Goal: Transaction & Acquisition: Purchase product/service

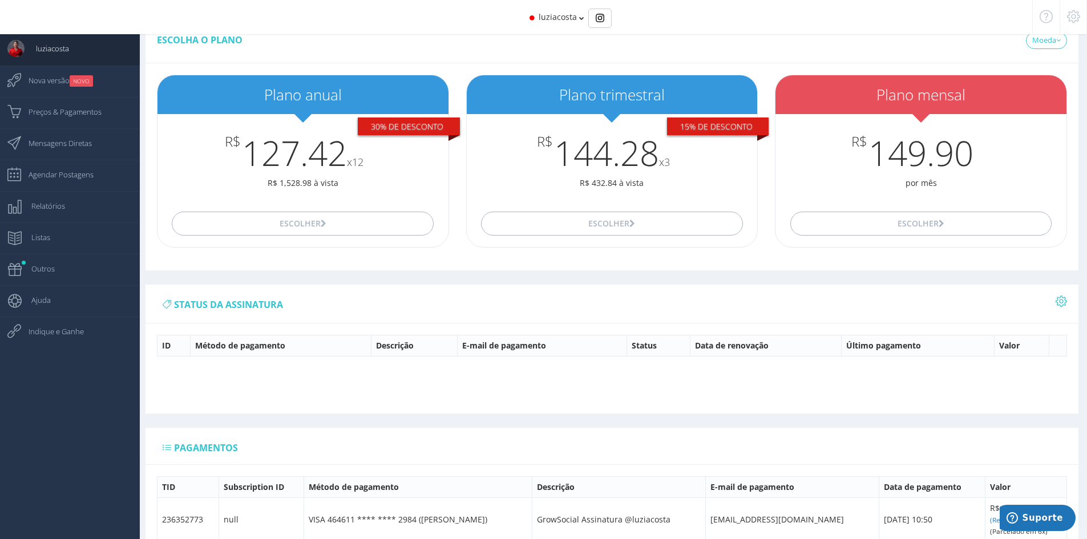
scroll to position [97, 0]
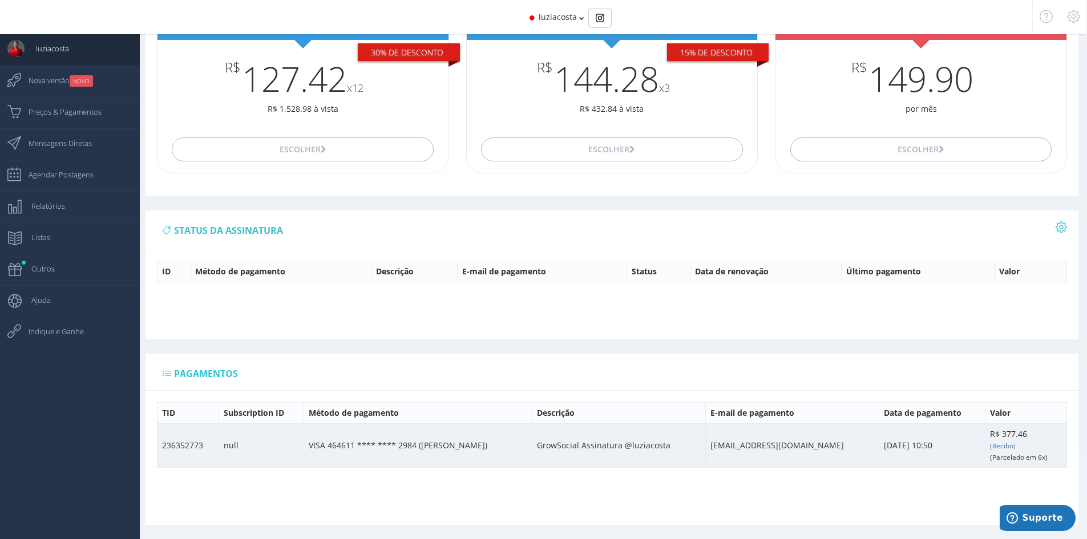
drag, startPoint x: 290, startPoint y: 450, endPoint x: 834, endPoint y: 447, distance: 543.7
click at [830, 449] on tr "236352773 null VISA 464611 **** **** 2984 (Luzia H C Silva) GrowSocial Assinatu…" at bounding box center [611, 445] width 909 height 44
click at [834, 447] on td "[EMAIL_ADDRESS][DOMAIN_NAME]" at bounding box center [792, 445] width 173 height 44
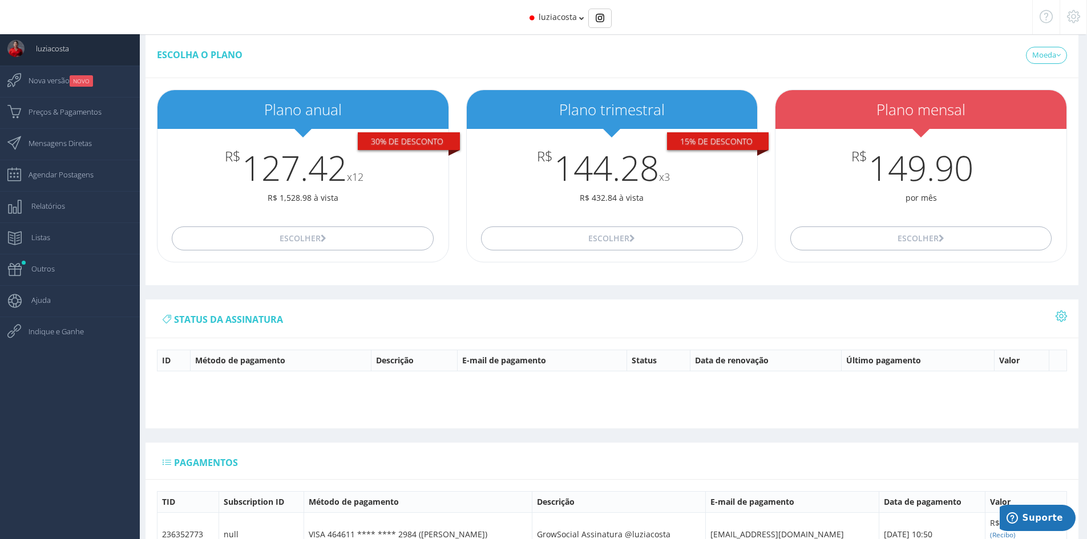
scroll to position [0, 0]
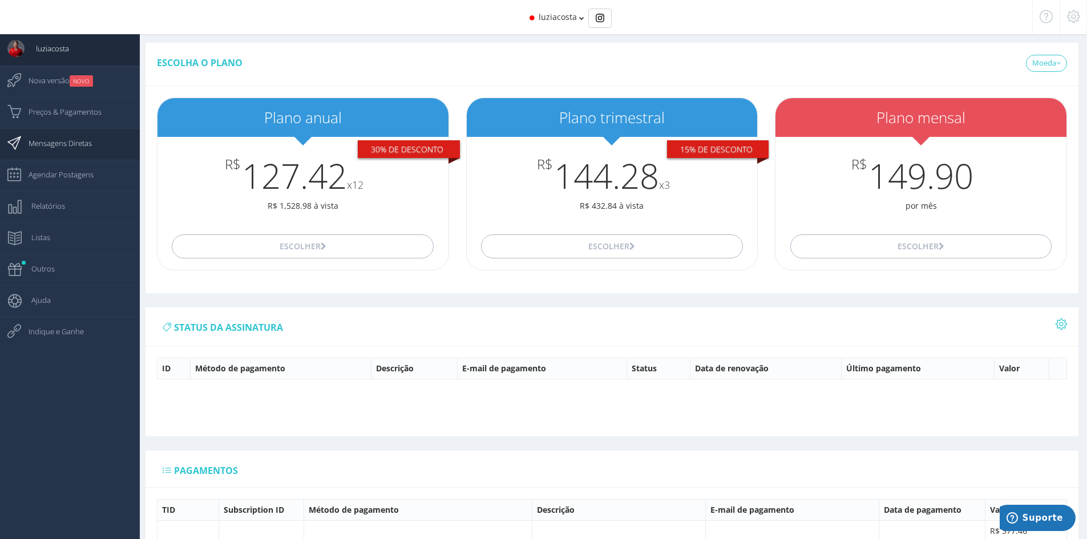
click at [81, 148] on span "Mensagens Diretas" at bounding box center [54, 143] width 75 height 29
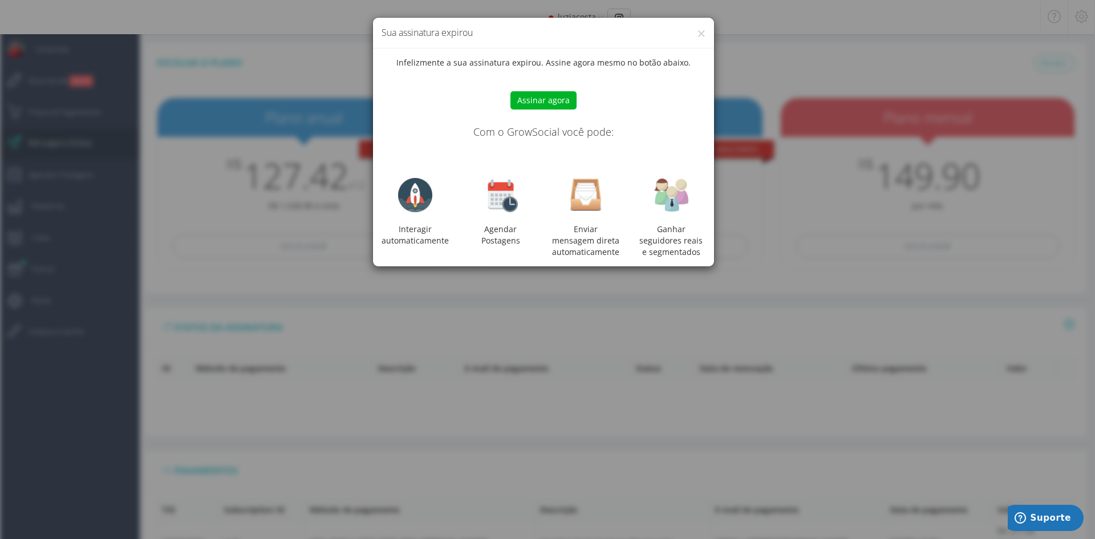
click at [550, 102] on button "Assinar agora" at bounding box center [544, 100] width 66 height 18
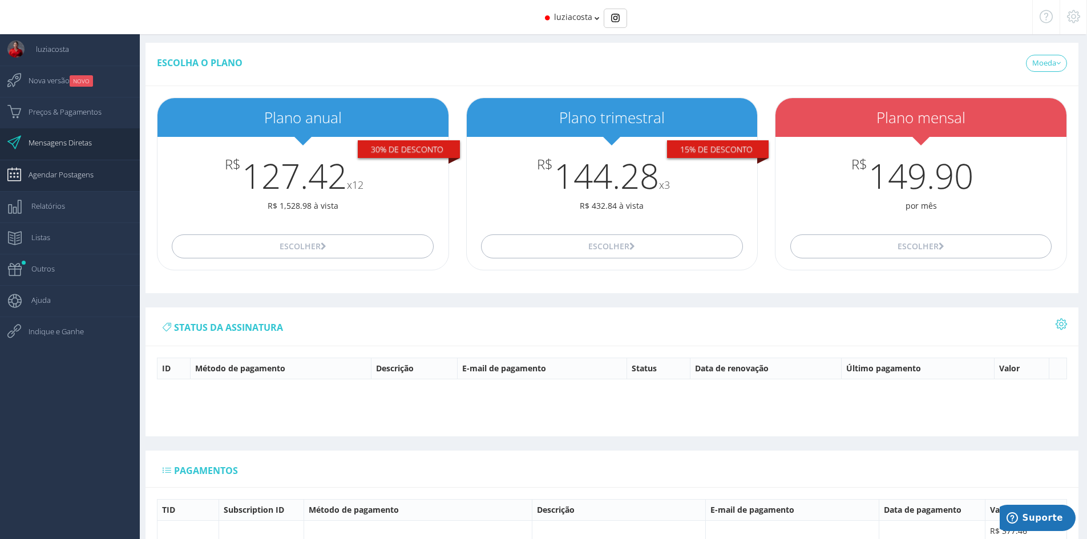
click at [70, 184] on span "Agendar Postagens" at bounding box center [55, 174] width 76 height 29
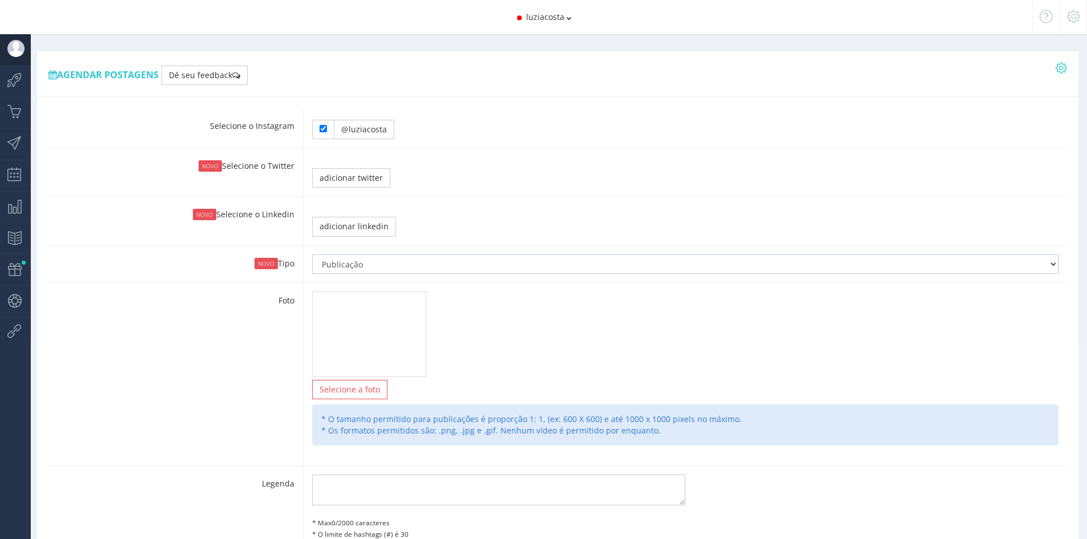
type input "0:55"
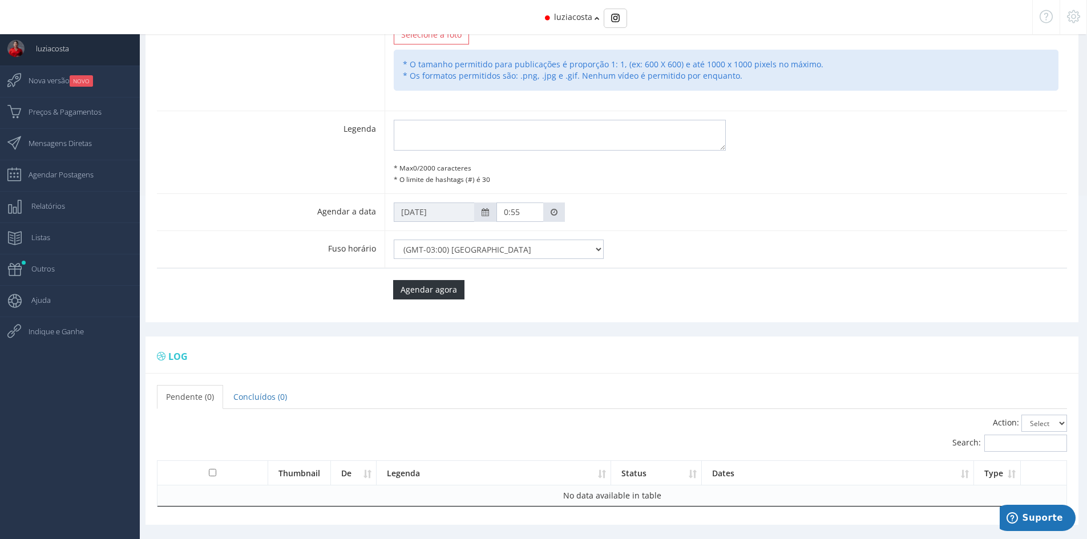
scroll to position [315, 0]
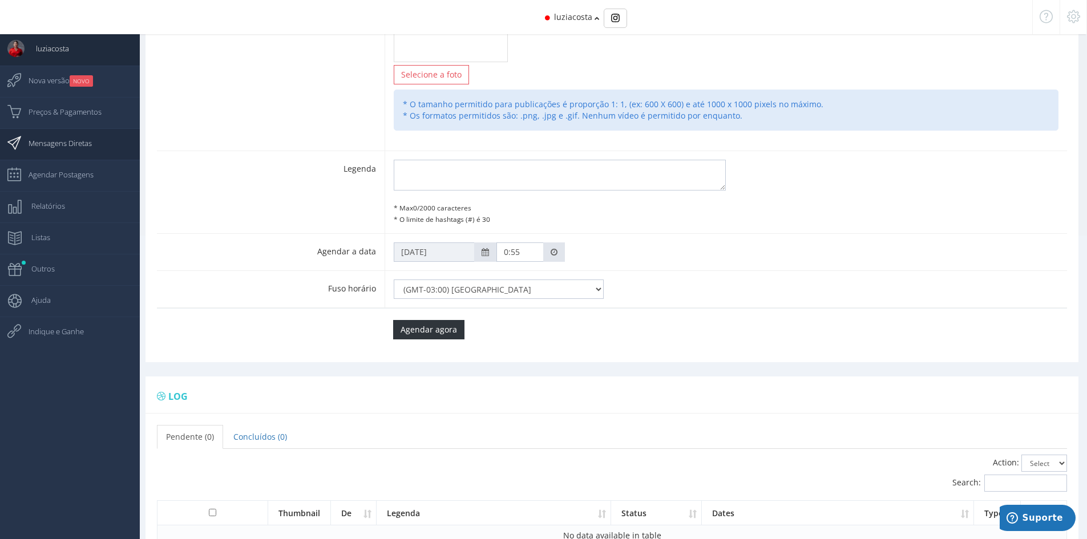
click at [75, 144] on span "Mensagens Diretas" at bounding box center [54, 143] width 75 height 29
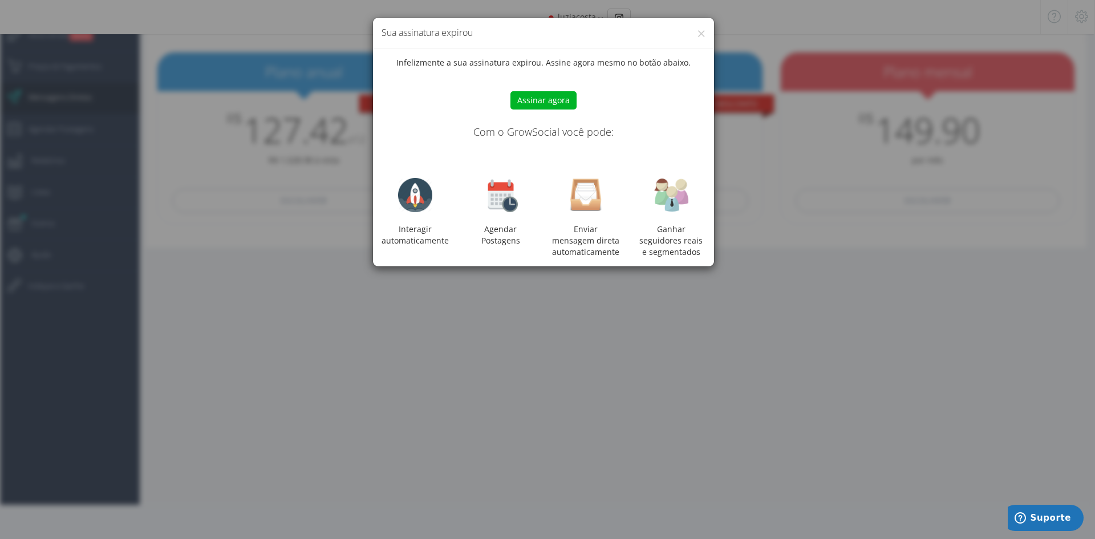
click at [572, 96] on button "Assinar agora" at bounding box center [544, 100] width 66 height 18
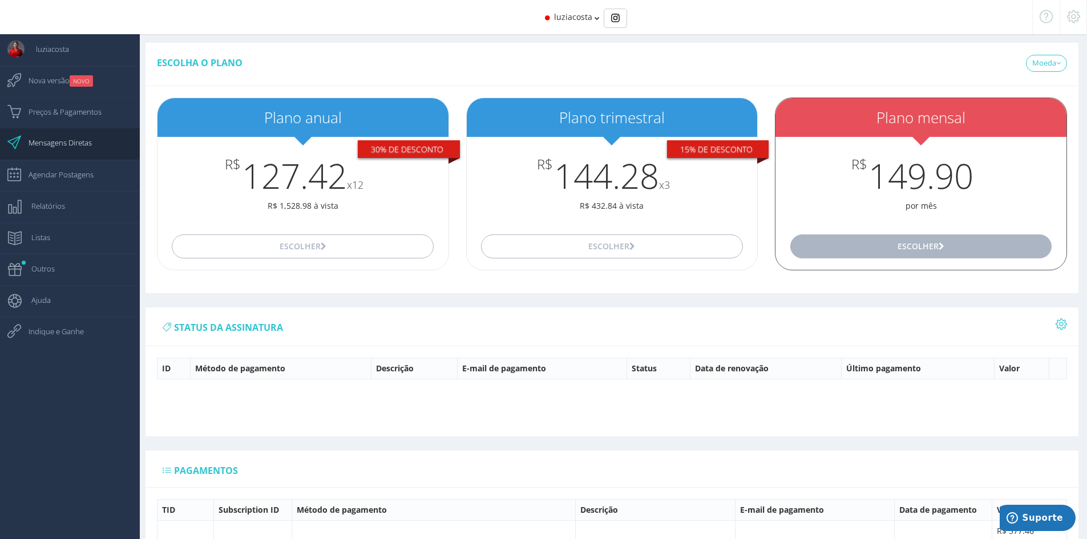
click at [893, 249] on button "Escolher" at bounding box center [921, 246] width 262 height 24
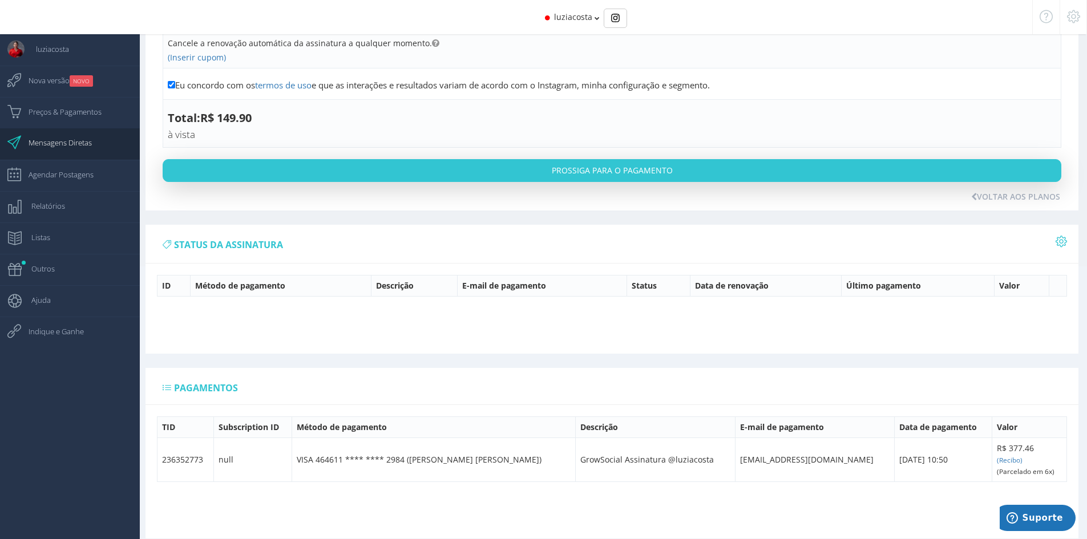
scroll to position [298, 0]
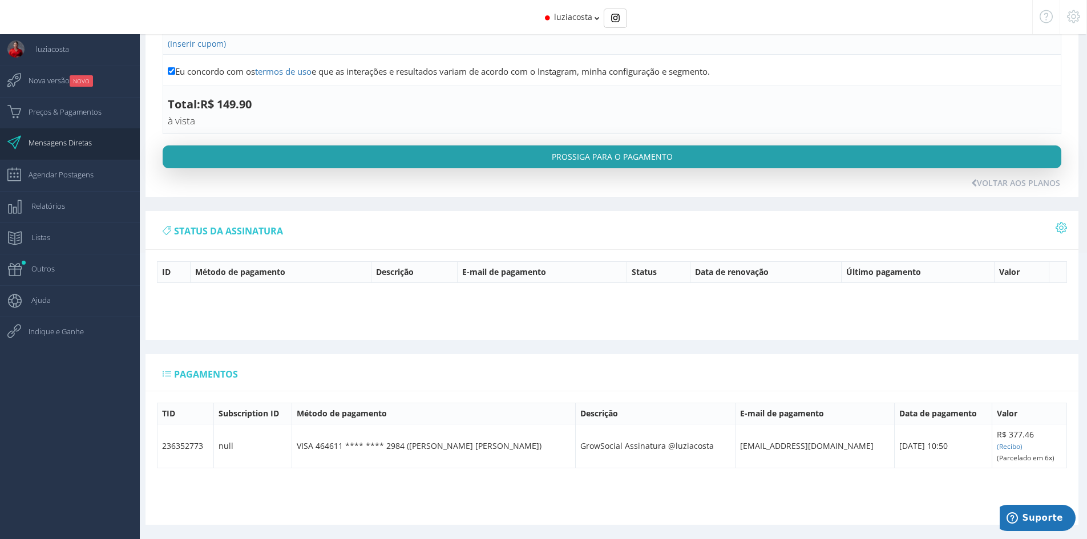
click at [662, 156] on button "Prossiga para o pagamento" at bounding box center [612, 156] width 899 height 23
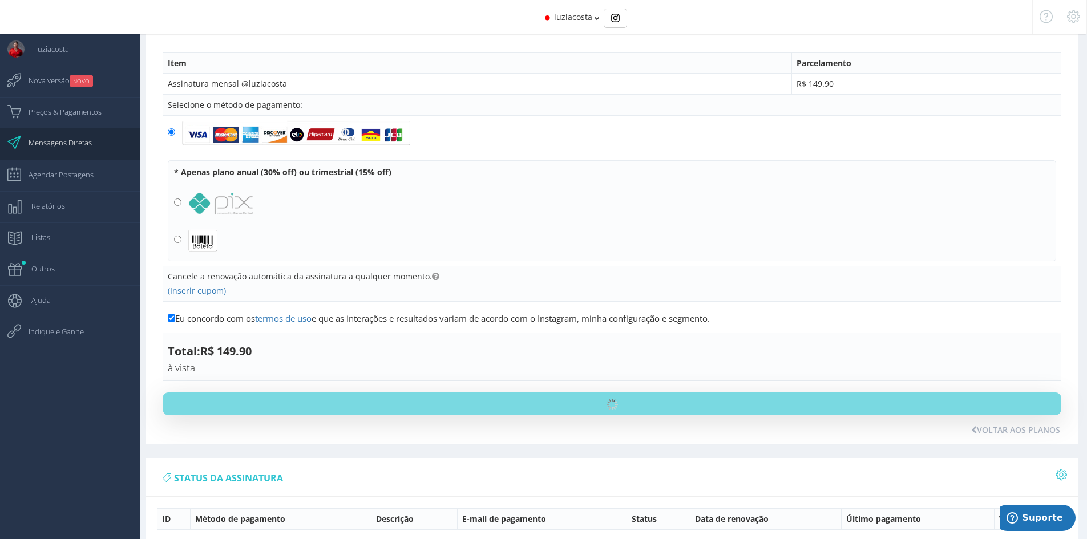
scroll to position [0, 0]
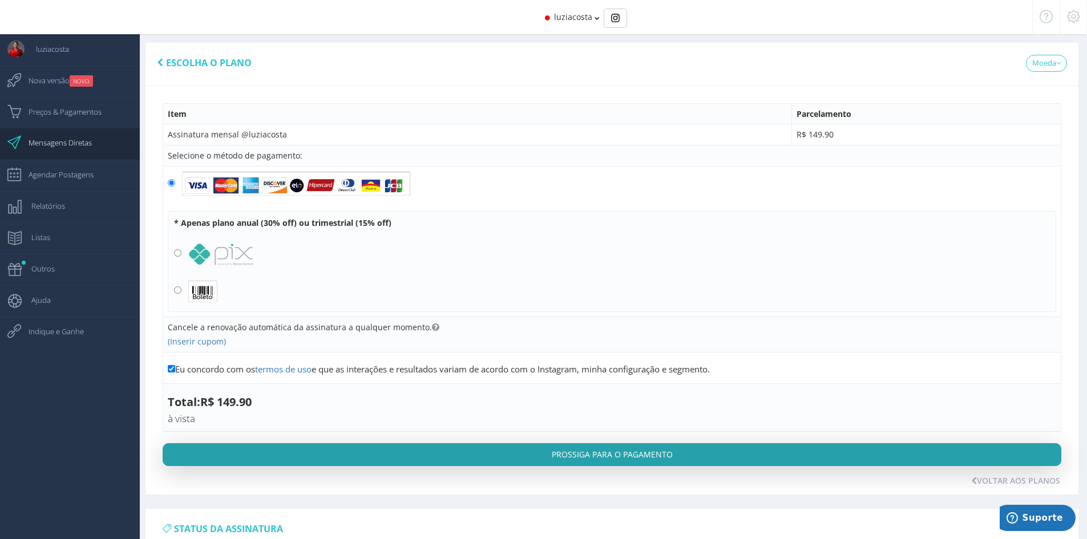
click at [351, 451] on button "Prossiga para o pagamento" at bounding box center [612, 454] width 899 height 23
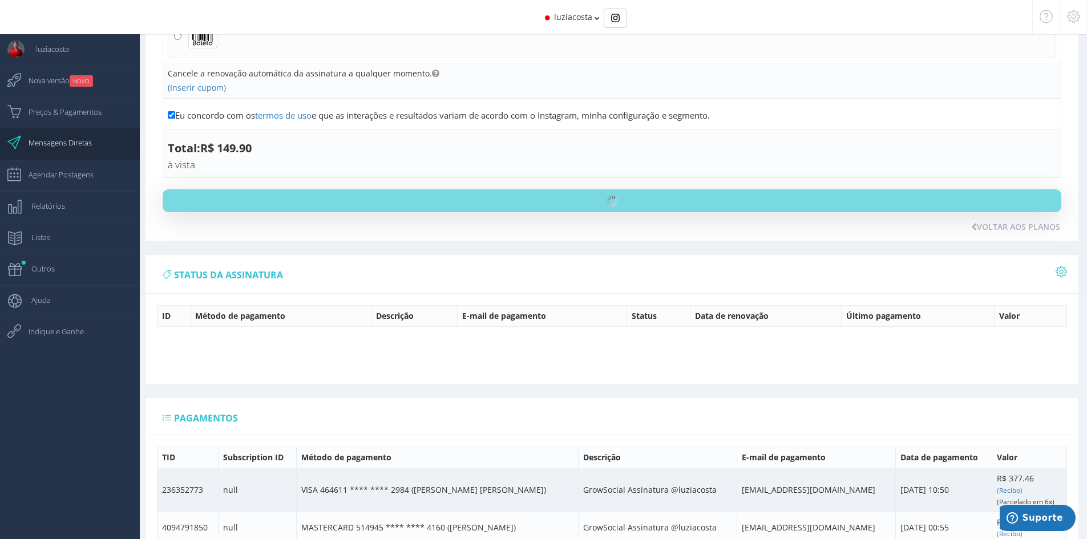
scroll to position [330, 0]
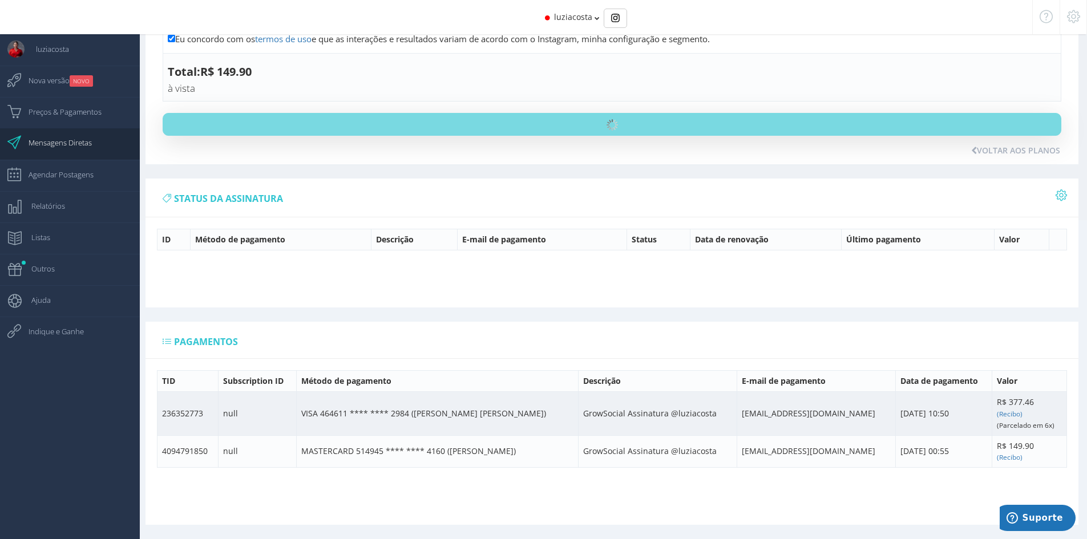
scroll to position [11, 0]
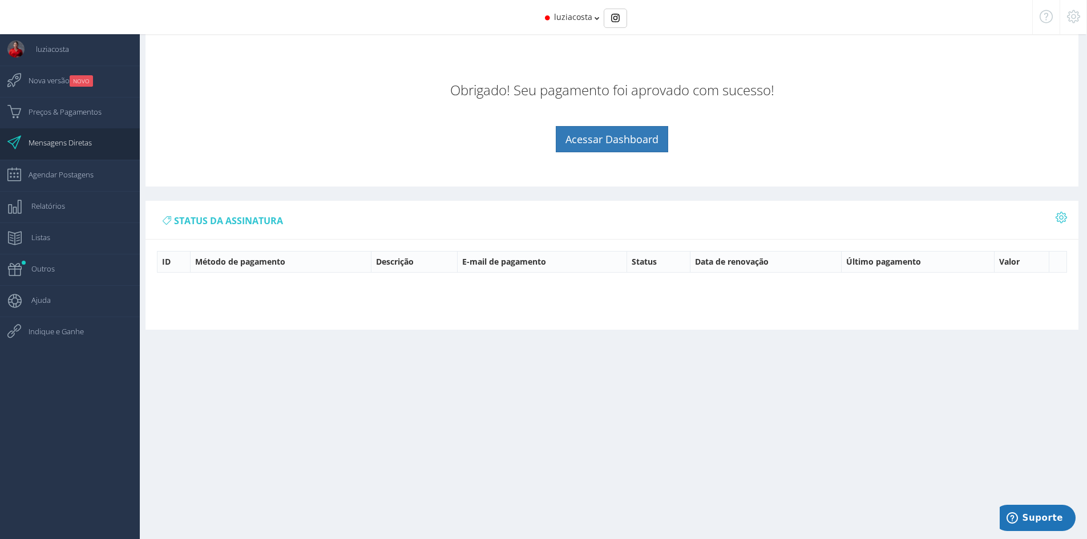
drag, startPoint x: 646, startPoint y: 112, endPoint x: 642, endPoint y: 119, distance: 7.1
click at [646, 112] on center "Obrigado! Seu pagamento foi aprovado com sucesso! Acessar Dashboard" at bounding box center [612, 117] width 910 height 115
click at [639, 130] on link "Acessar Dashboard" at bounding box center [612, 139] width 112 height 26
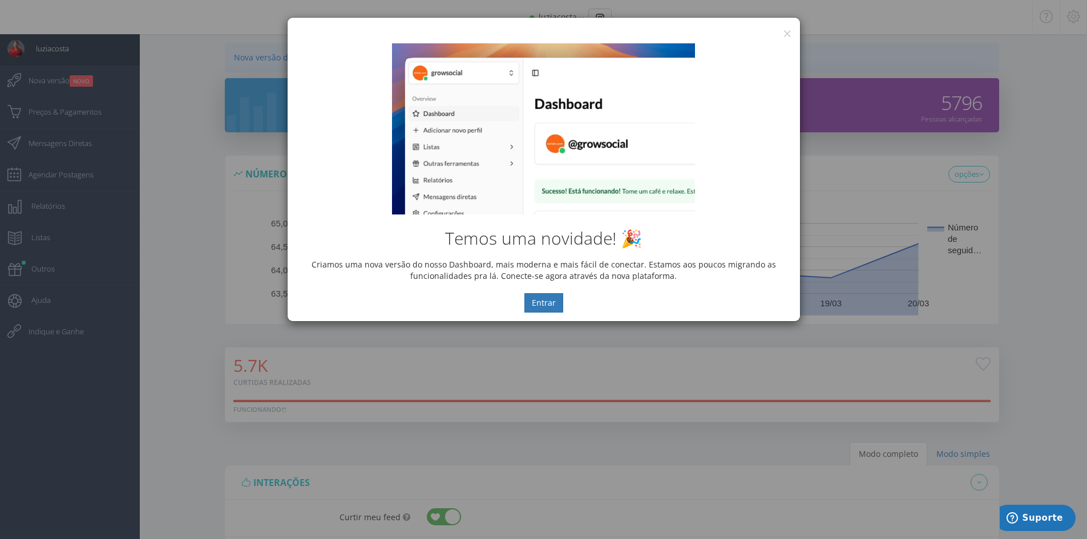
click at [420, 399] on div "× IG Grow Social Temos uma novidade! 🎉 Criamos uma nova versão do nosso Dashboa…" at bounding box center [543, 269] width 1087 height 539
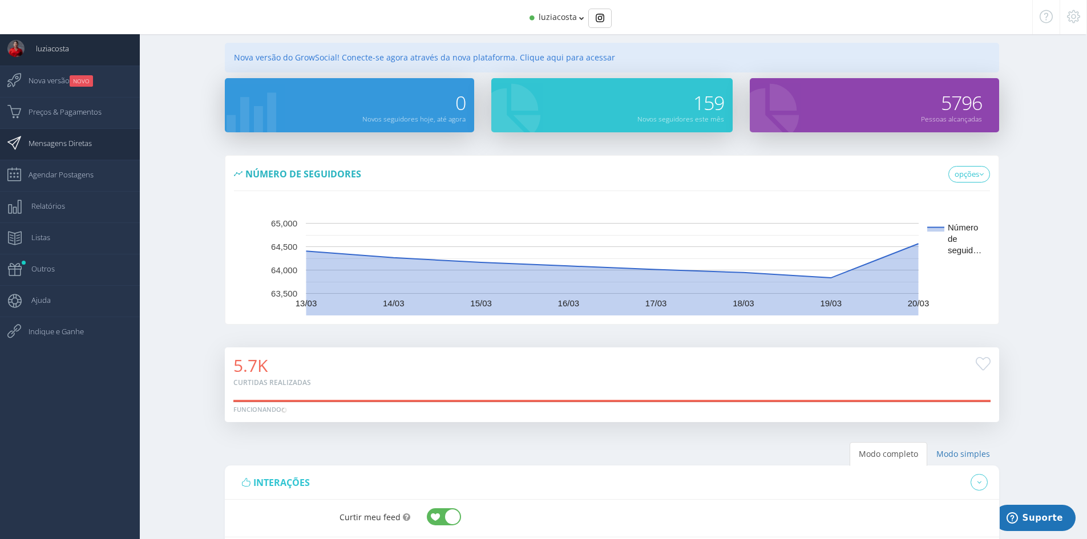
click at [80, 141] on span "Mensagens Diretas" at bounding box center [54, 143] width 75 height 29
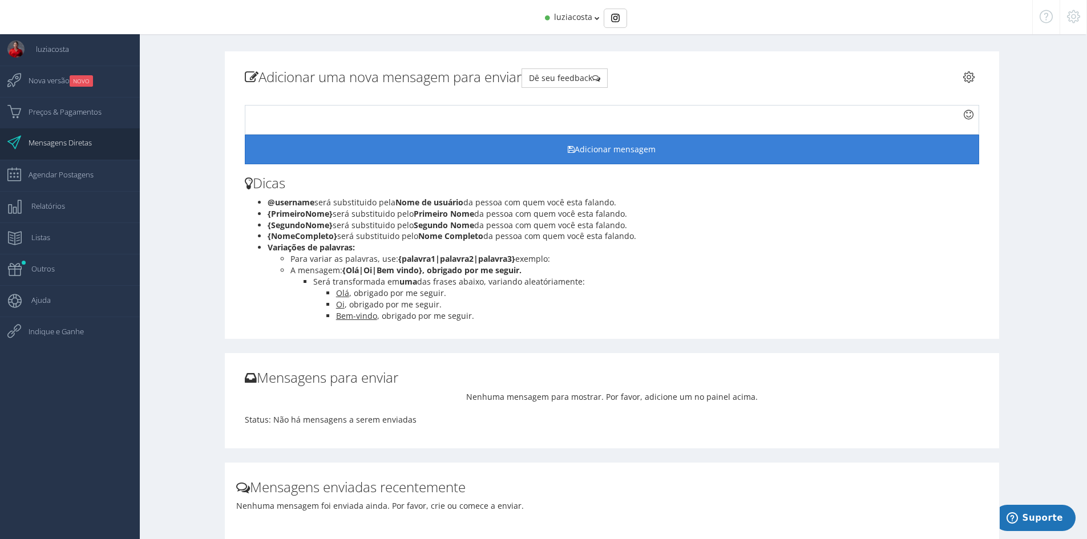
click at [580, 150] on button "Adicionar mensagem" at bounding box center [612, 150] width 734 height 30
click at [406, 136] on button "Adicionar mensagem" at bounding box center [612, 150] width 734 height 30
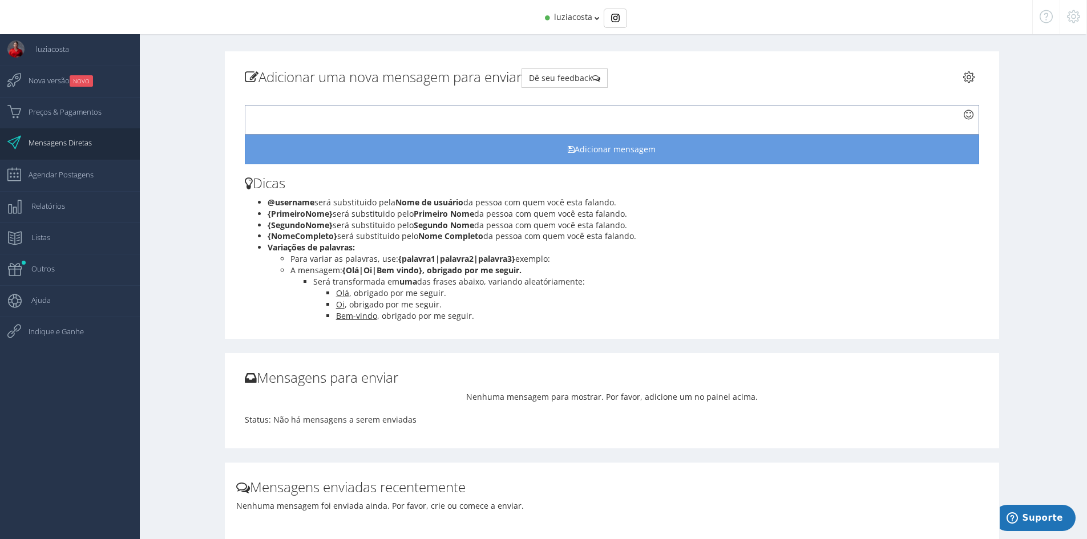
click at [407, 127] on div at bounding box center [612, 120] width 734 height 30
